Goal: Information Seeking & Learning: Compare options

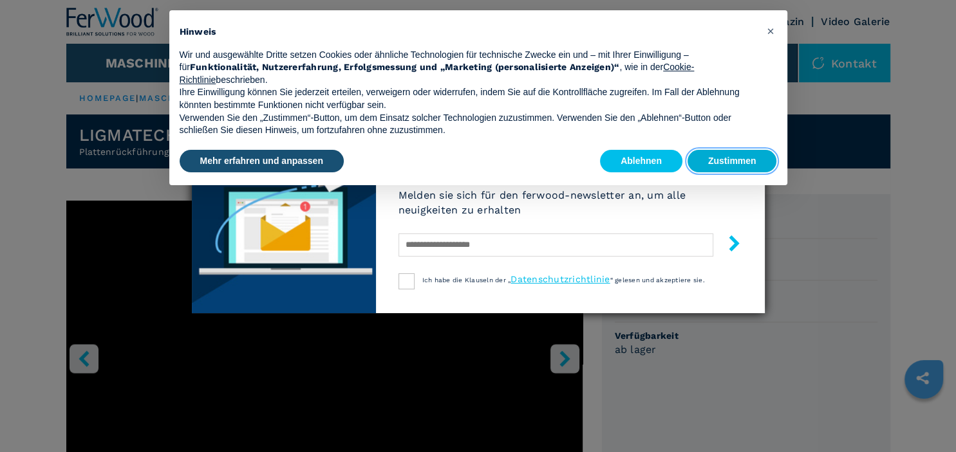
click at [700, 160] on button "Zustimmen" at bounding box center [731, 161] width 89 height 23
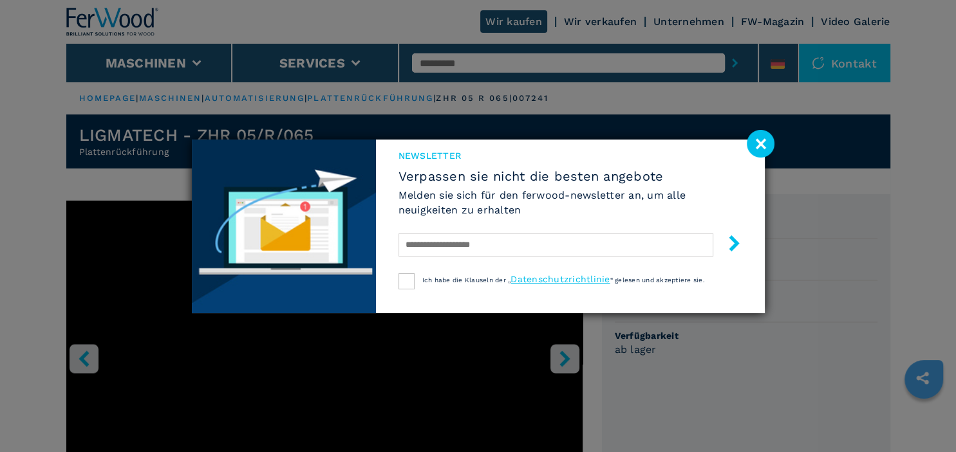
click at [756, 149] on image at bounding box center [761, 144] width 28 height 28
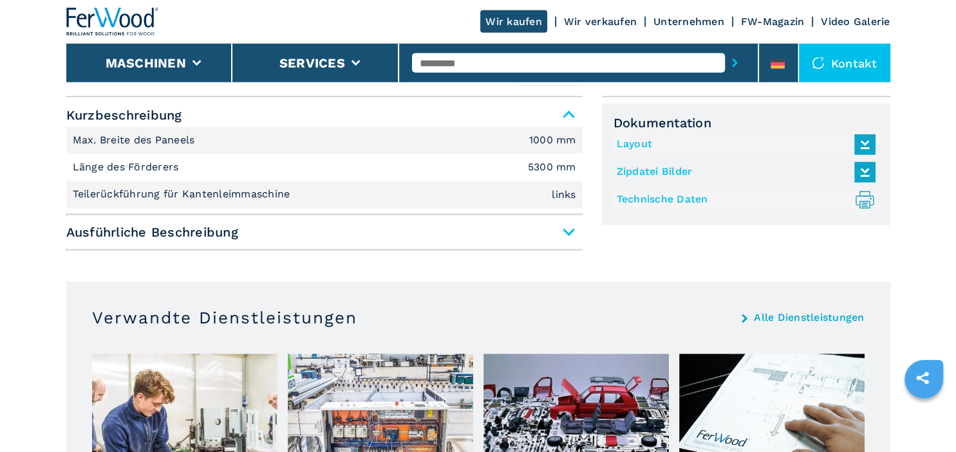
scroll to position [617, 0]
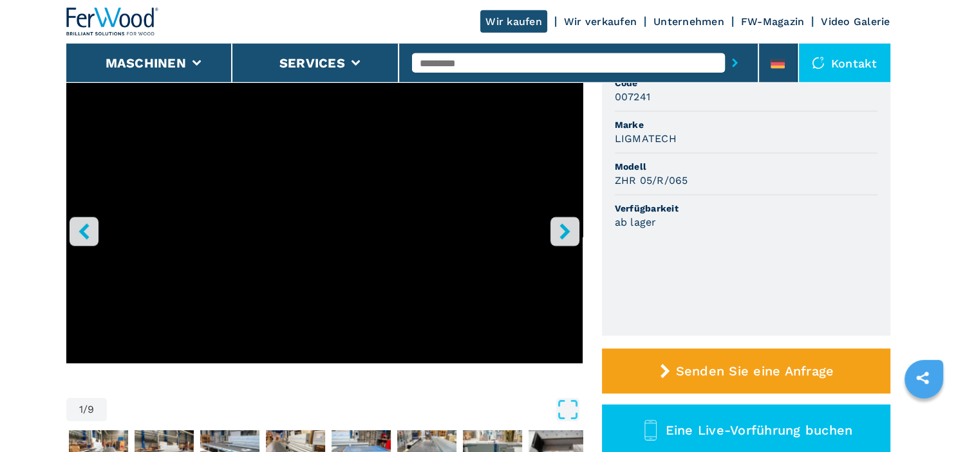
scroll to position [79, 0]
